Goal: Task Accomplishment & Management: Manage account settings

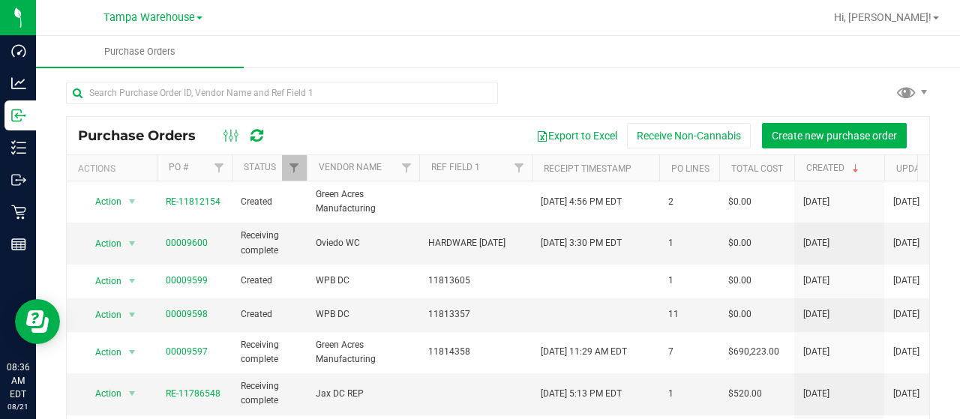
scroll to position [4, 0]
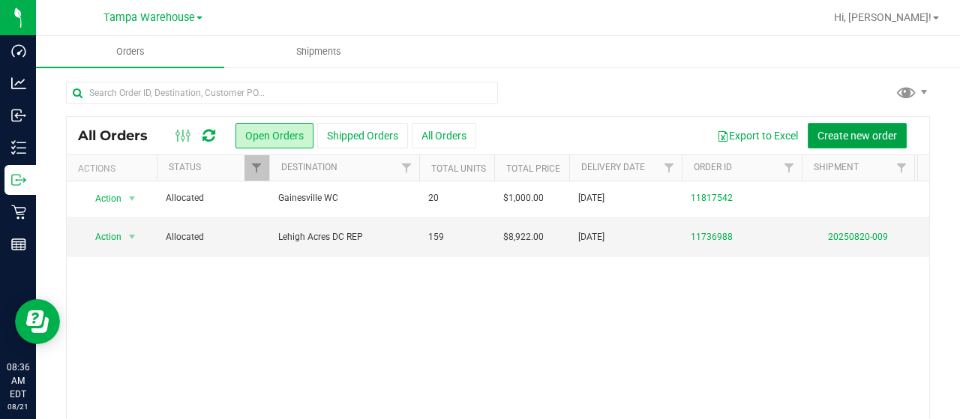
click at [855, 136] on span "Create new order" at bounding box center [856, 136] width 79 height 12
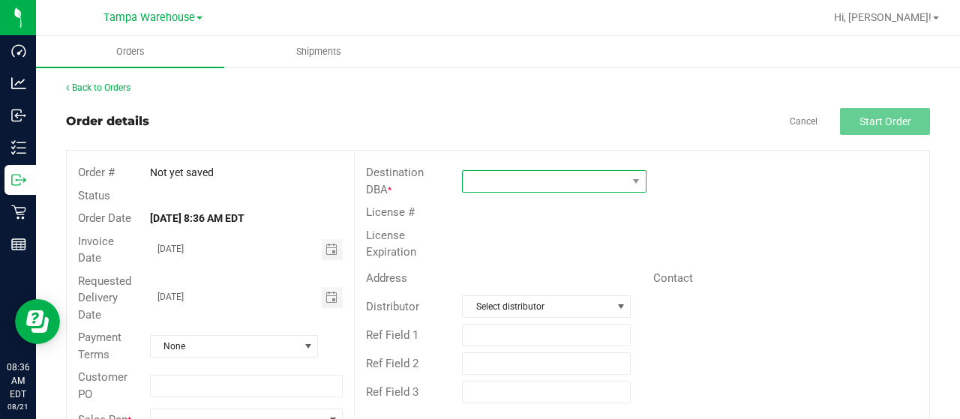
click at [583, 177] on span at bounding box center [545, 181] width 164 height 21
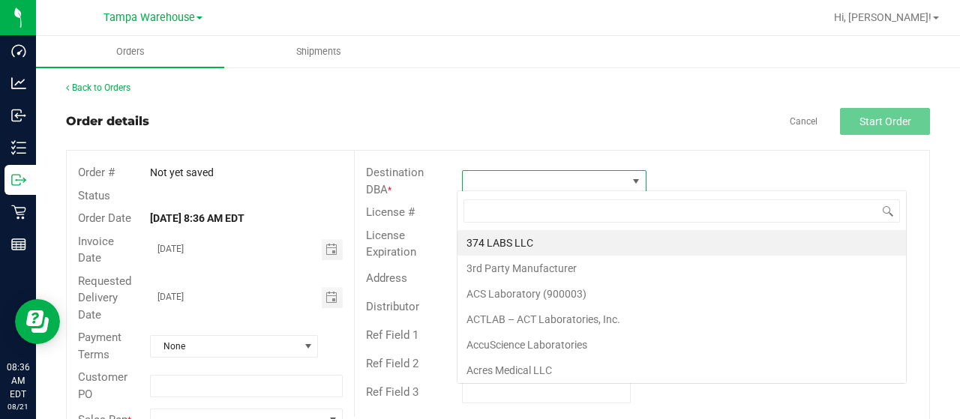
scroll to position [22, 181]
type input "leh"
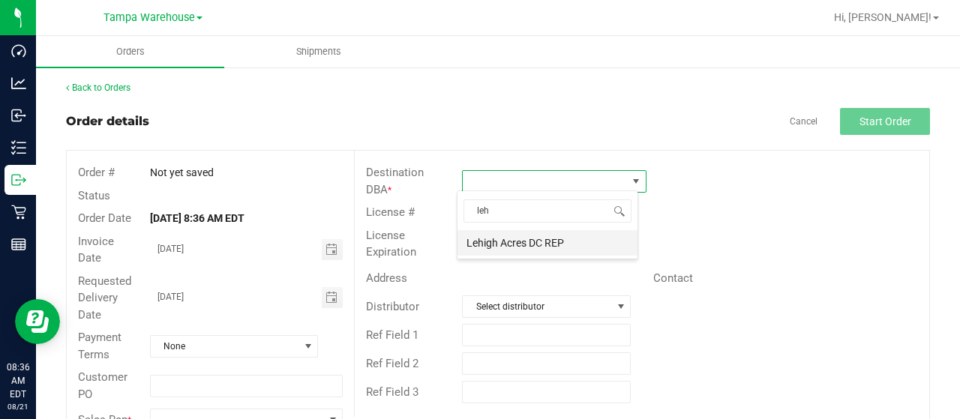
click at [548, 241] on li "Lehigh Acres DC REP" at bounding box center [547, 242] width 180 height 25
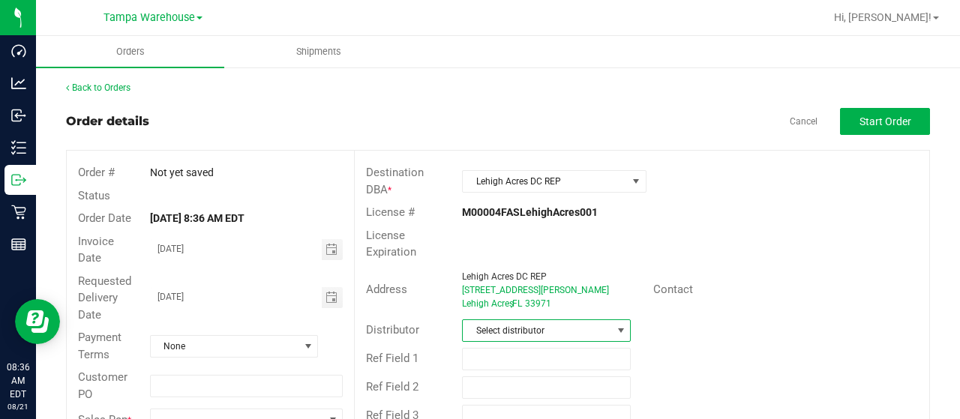
click at [611, 326] on span at bounding box center [620, 330] width 19 height 21
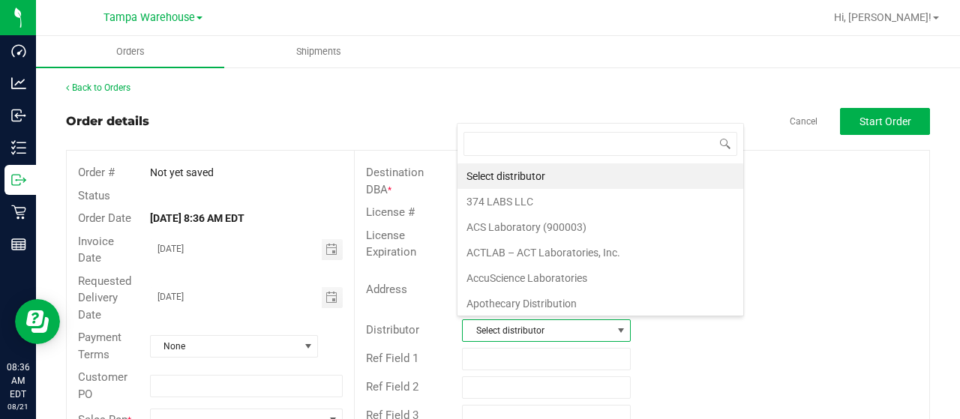
scroll to position [22, 163]
type input "TAMPA"
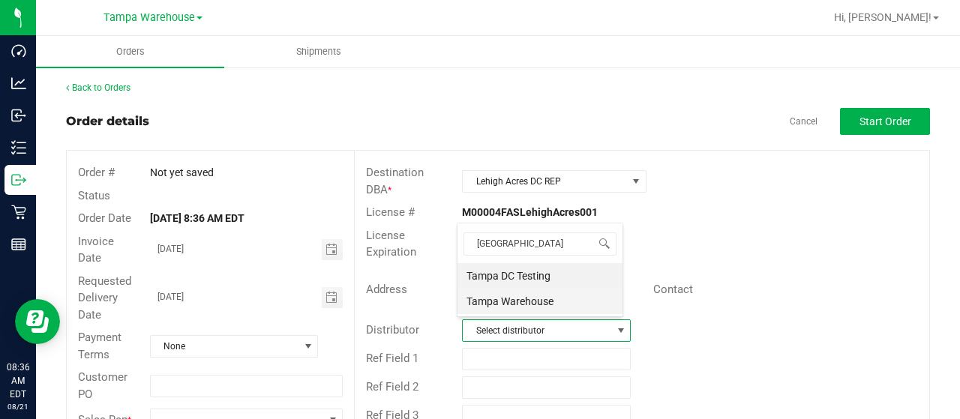
click at [504, 295] on li "Tampa Warehouse" at bounding box center [539, 301] width 165 height 25
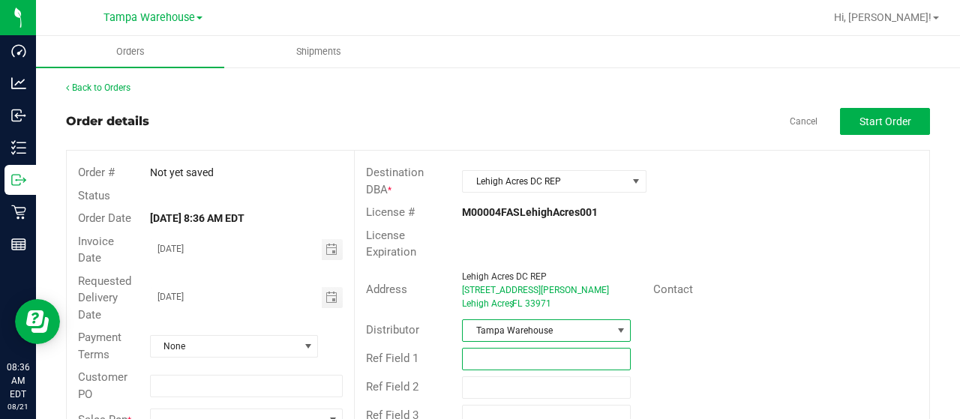
click at [499, 360] on input "text" at bounding box center [546, 359] width 169 height 22
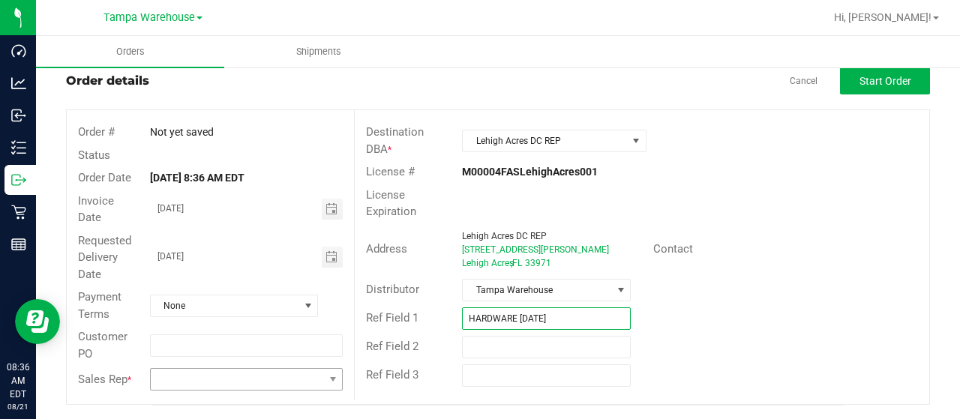
type input "HARDWARE 8.21.25"
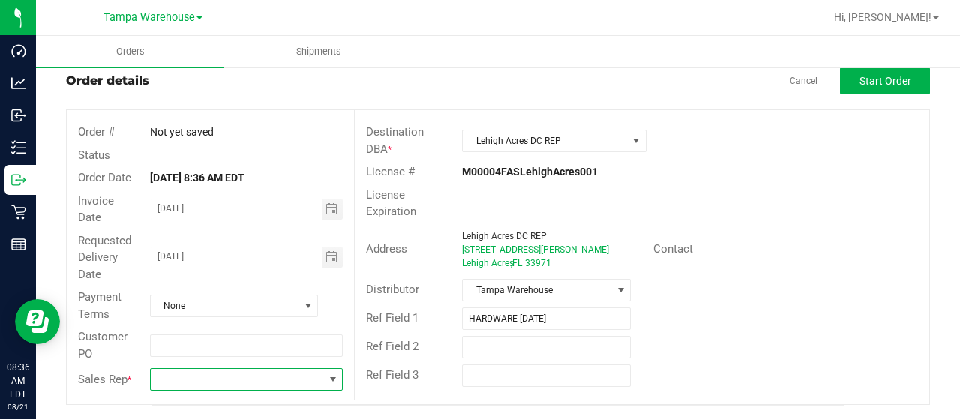
click at [318, 371] on span at bounding box center [237, 379] width 172 height 21
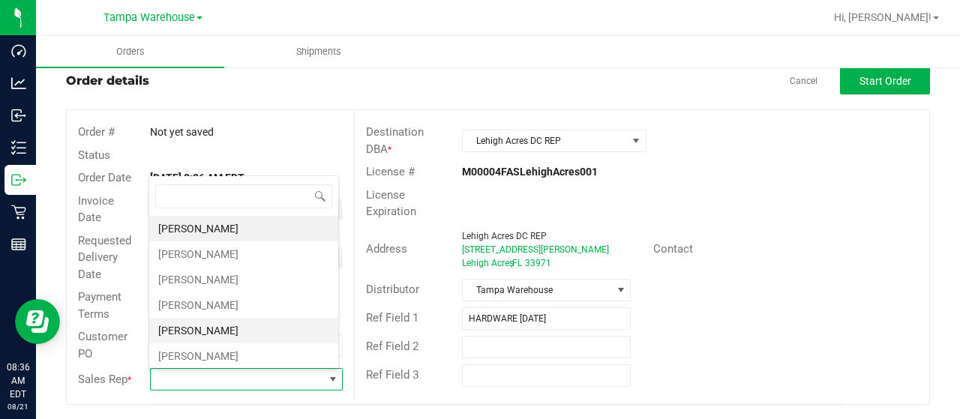
scroll to position [22, 187]
type input "MO"
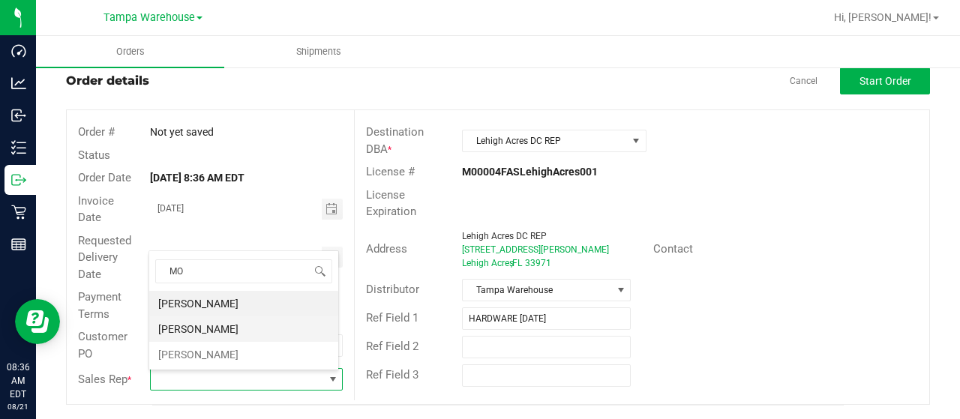
click at [190, 325] on li "Zach Morales" at bounding box center [243, 328] width 189 height 25
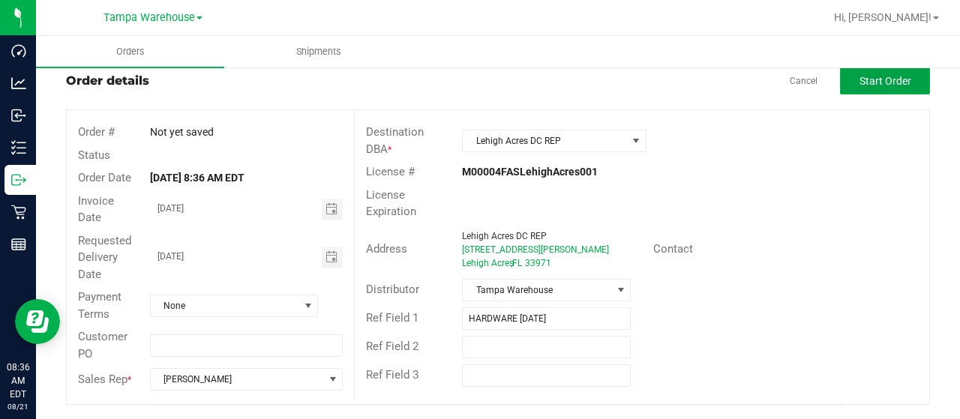
click at [870, 82] on span "Start Order" at bounding box center [885, 81] width 52 height 12
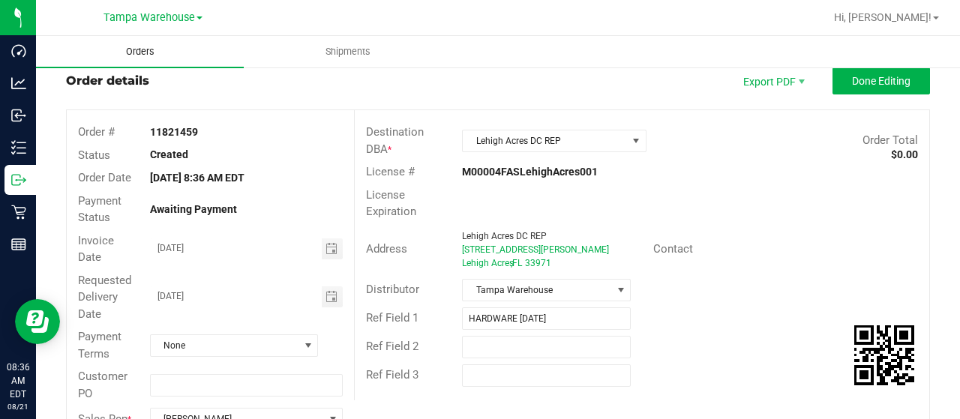
click at [137, 51] on span "Orders" at bounding box center [140, 51] width 69 height 13
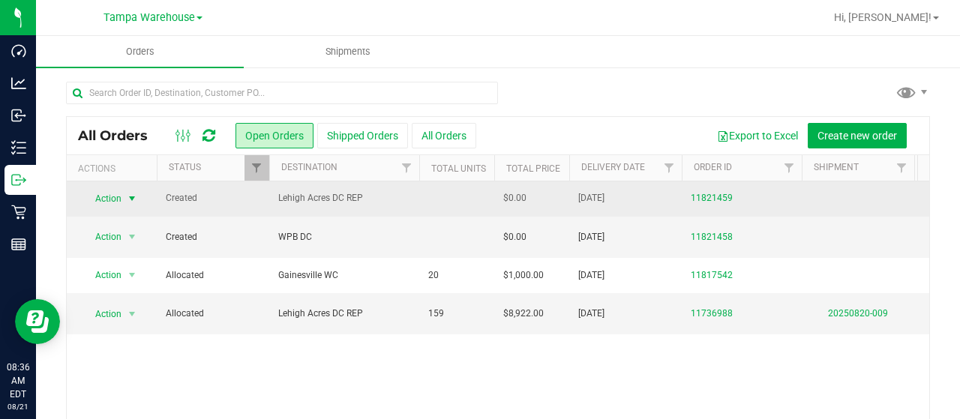
click at [132, 202] on span "select" at bounding box center [132, 199] width 12 height 12
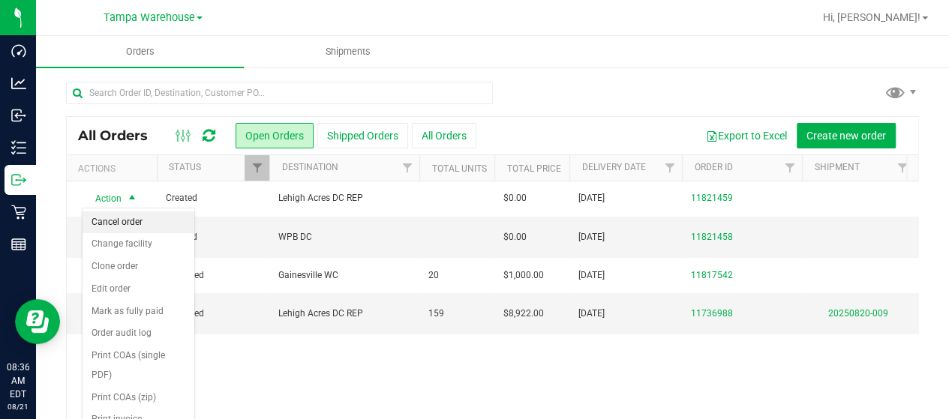
click at [132, 227] on li "Cancel order" at bounding box center [138, 222] width 112 height 22
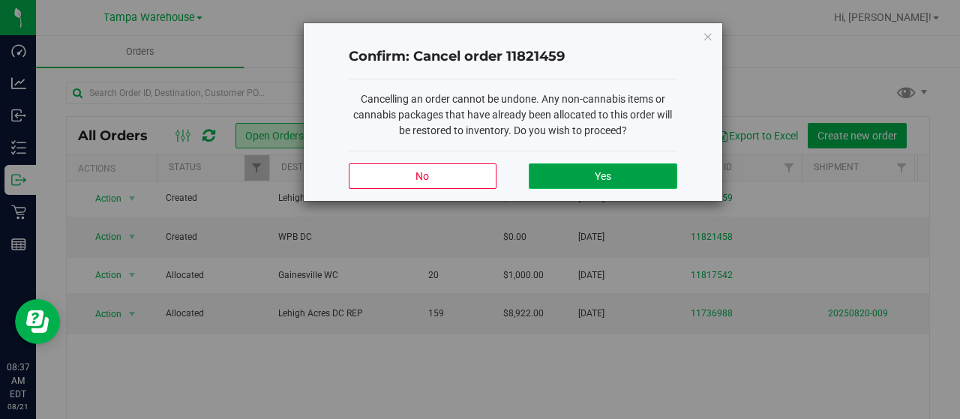
click at [568, 180] on button "Yes" at bounding box center [603, 175] width 148 height 25
